Goal: Register for event/course

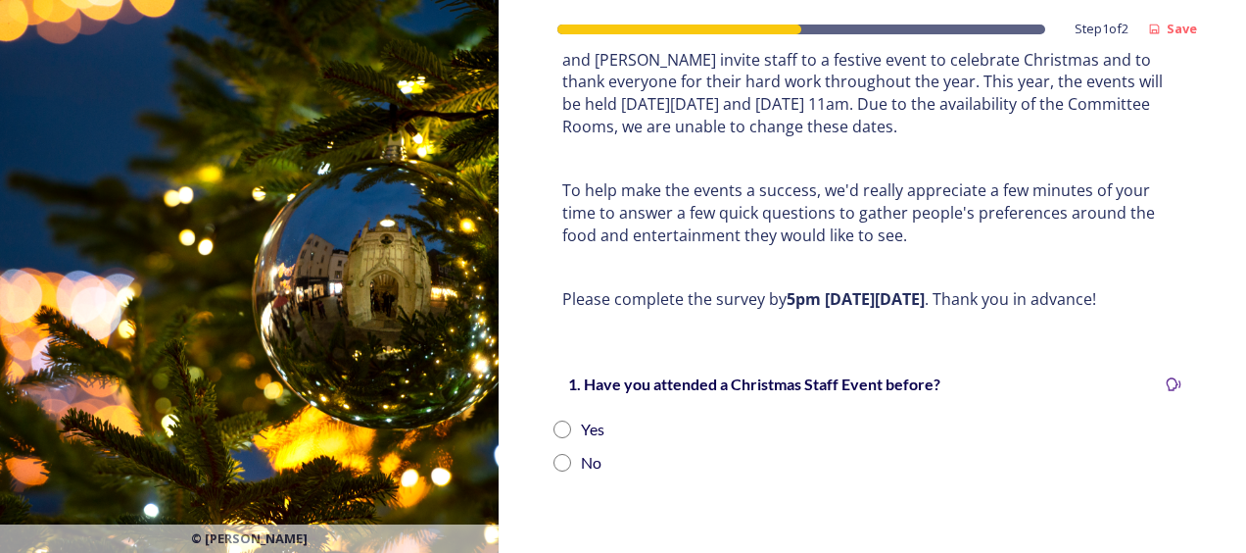
scroll to position [196, 0]
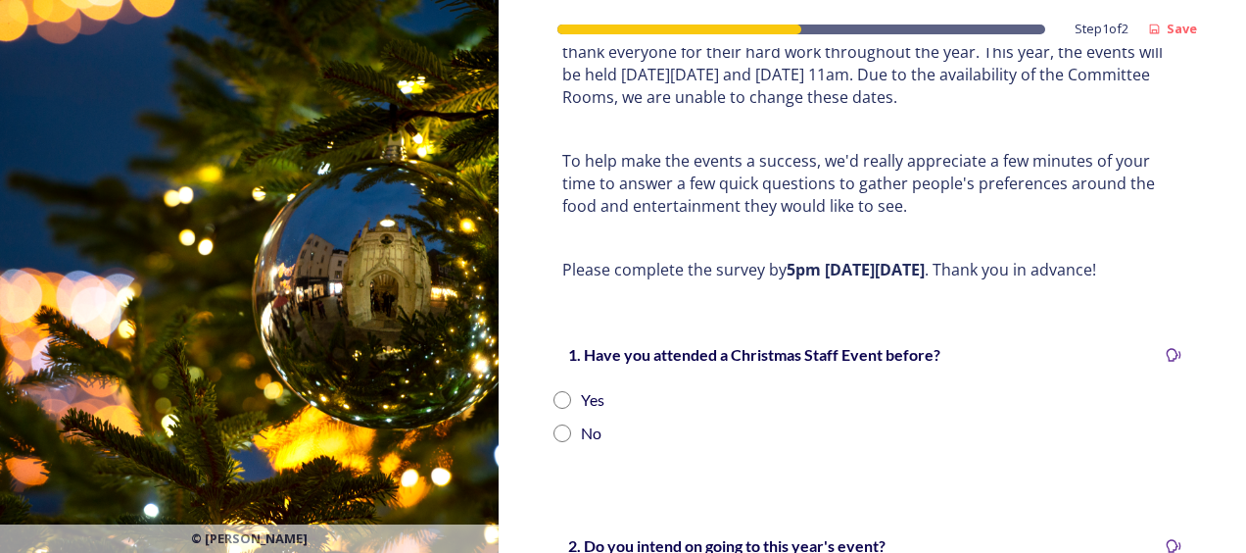
click at [560, 396] on input "radio" at bounding box center [563, 400] width 18 height 18
radio input "true"
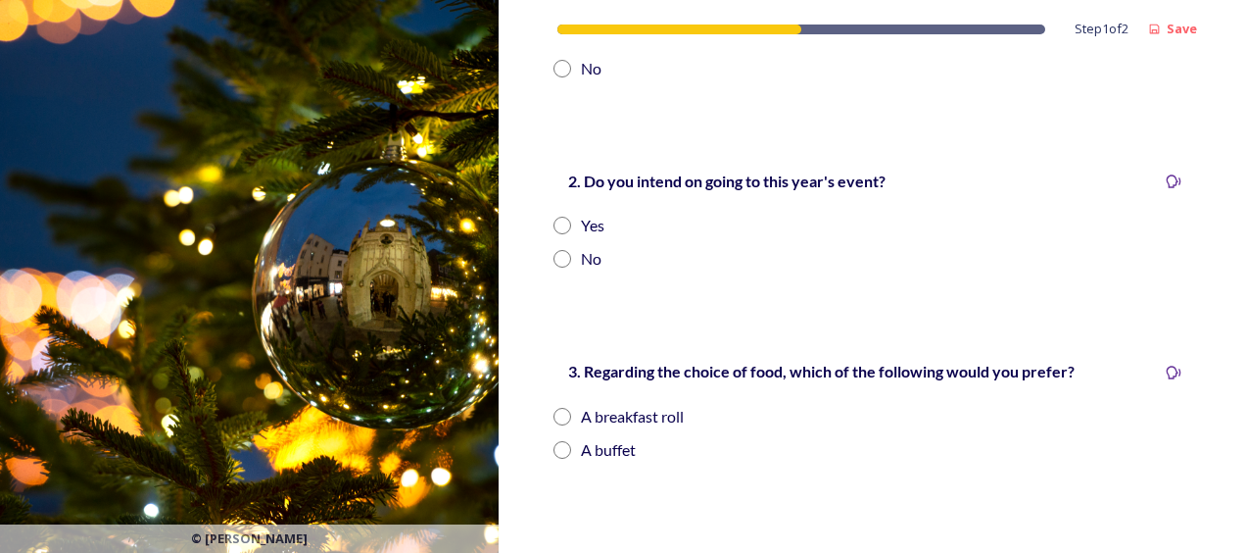
scroll to position [588, 0]
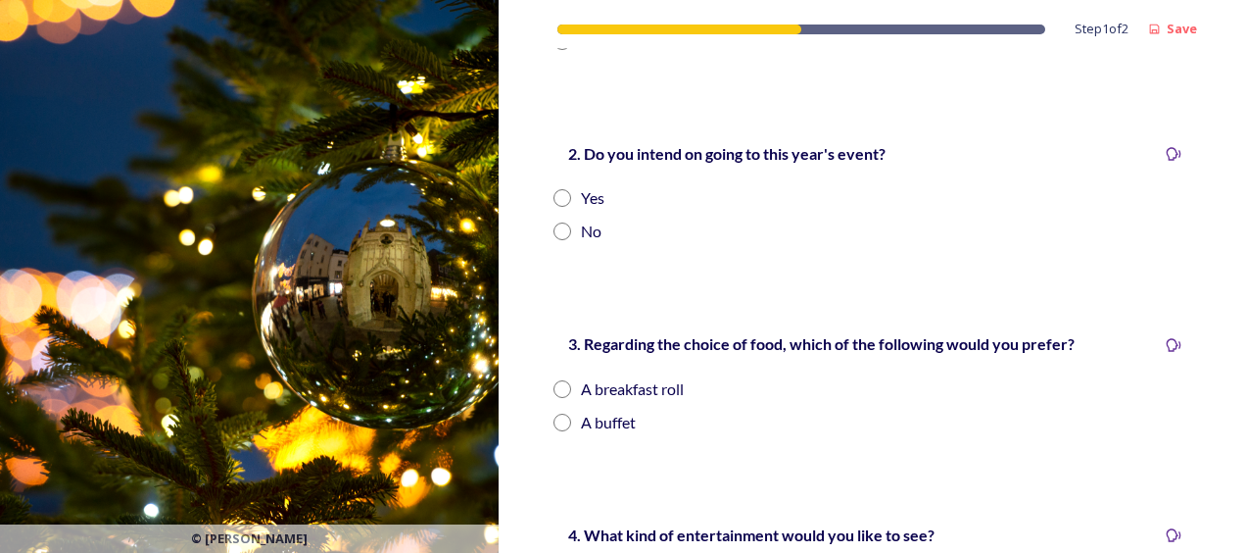
click at [559, 198] on input "radio" at bounding box center [563, 198] width 18 height 18
radio input "true"
click at [562, 390] on input "radio" at bounding box center [563, 389] width 18 height 18
radio input "true"
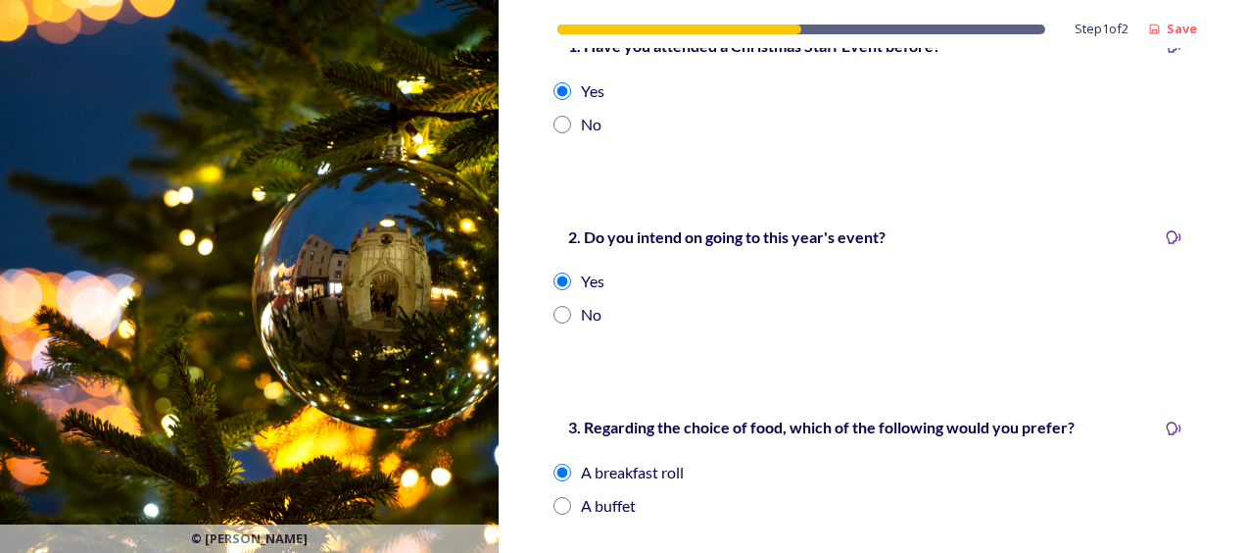
scroll to position [490, 0]
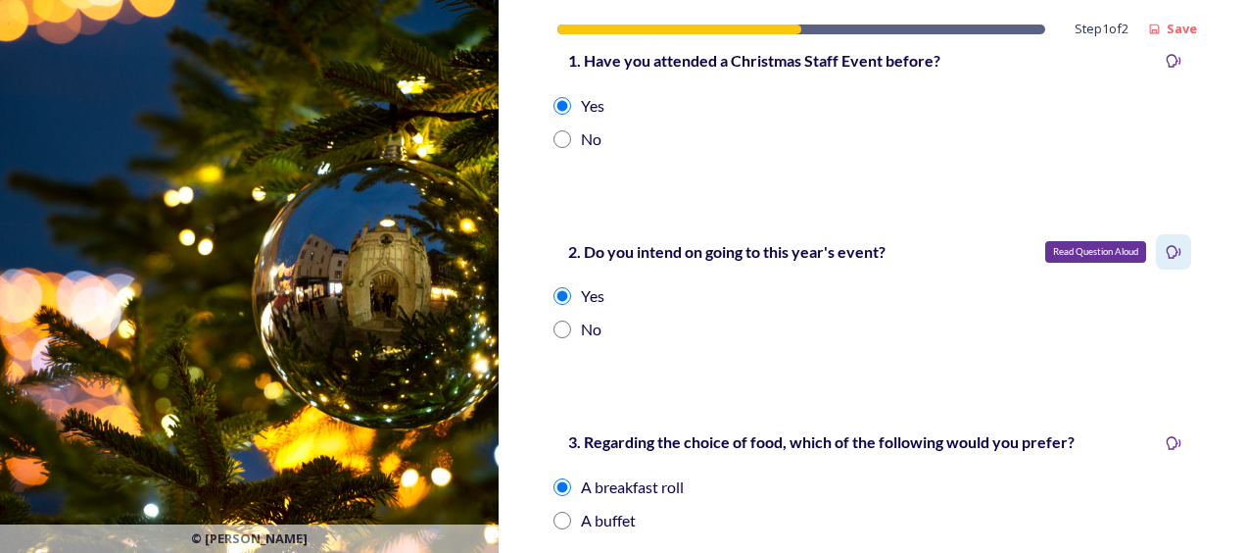
click at [1156, 251] on div "Read Question Aloud" at bounding box center [1173, 251] width 35 height 35
click at [1167, 247] on icon at bounding box center [1174, 251] width 15 height 13
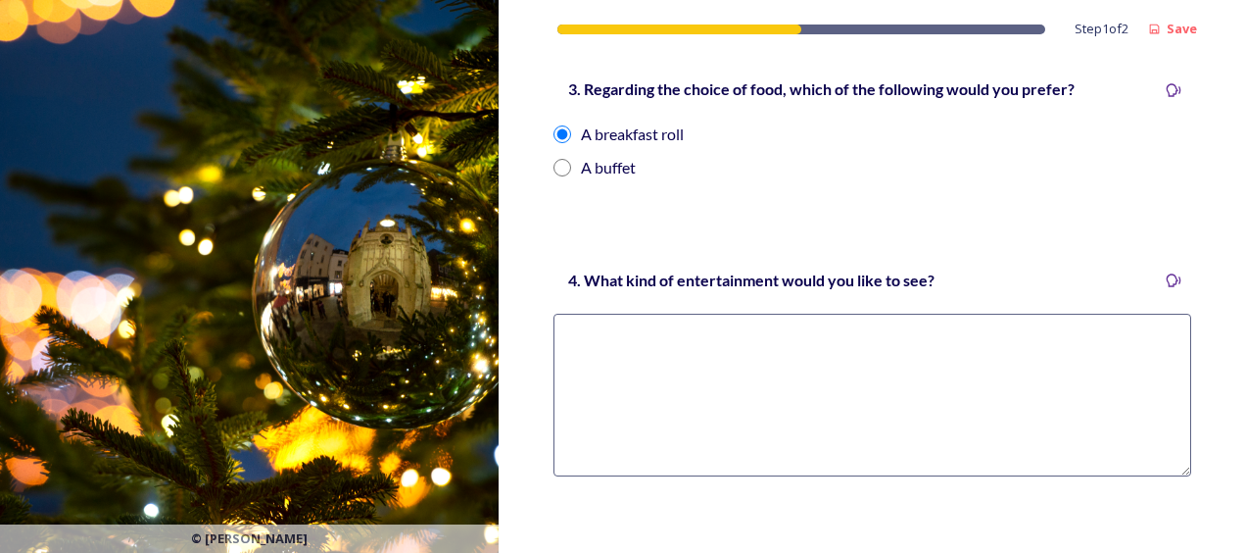
scroll to position [1016, 0]
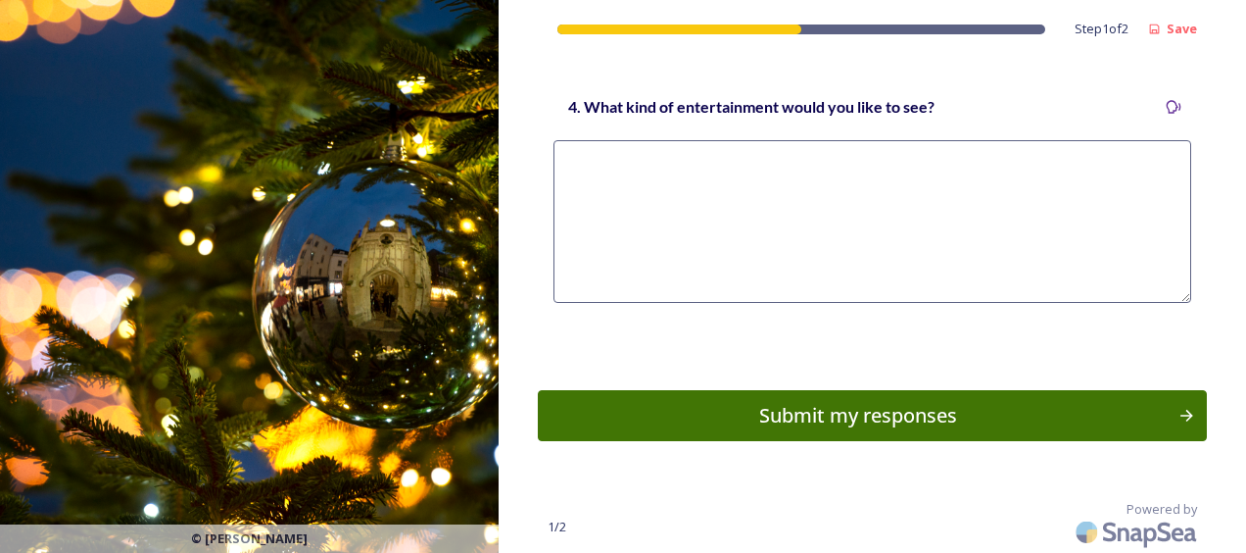
click at [620, 165] on textarea at bounding box center [873, 221] width 638 height 163
click at [698, 165] on textarea at bounding box center [873, 221] width 638 height 163
type textarea "Not sure"
click at [897, 417] on div "Submit my responses" at bounding box center [858, 415] width 619 height 29
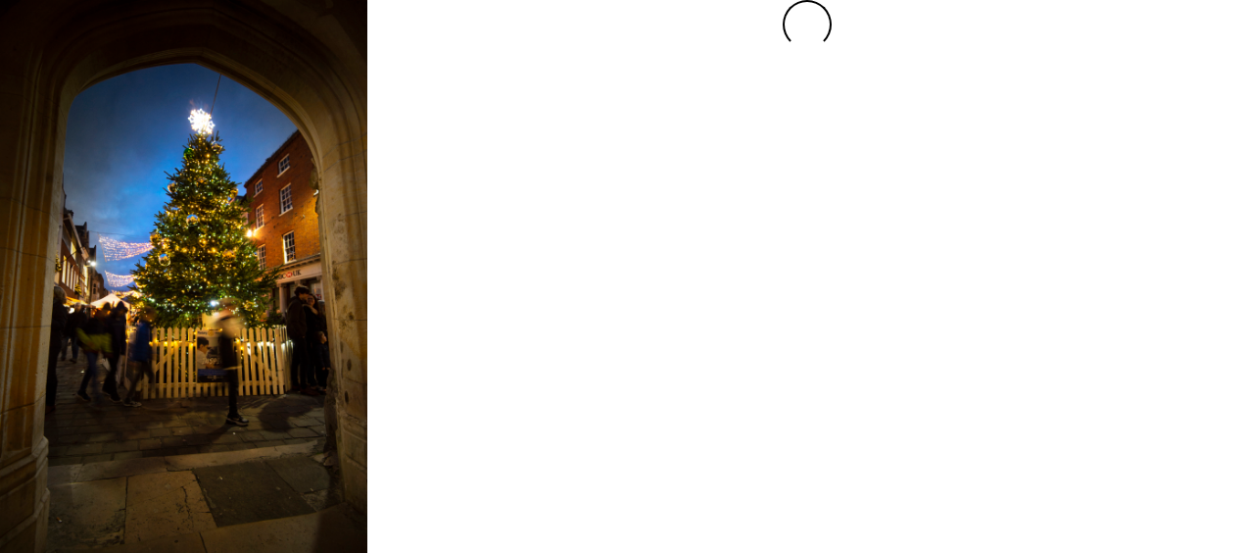
scroll to position [0, 0]
